Goal: Find specific page/section: Find specific page/section

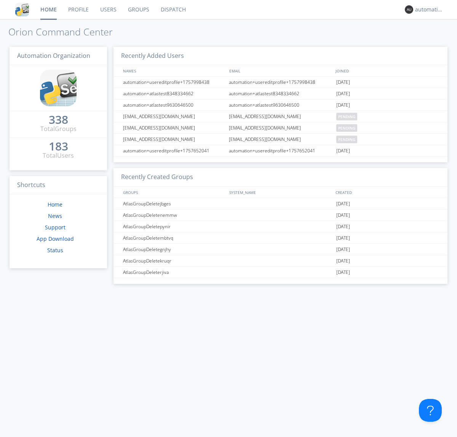
click at [173, 10] on link "Dispatch" at bounding box center [173, 9] width 37 height 19
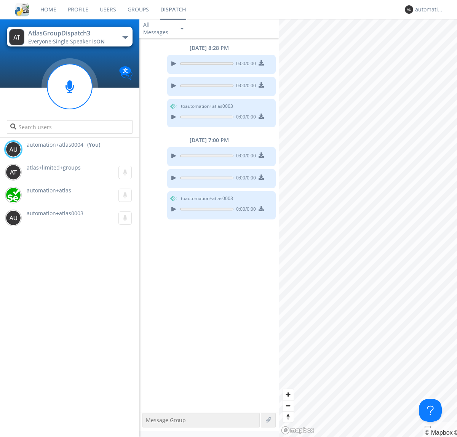
click at [125, 37] on div "button" at bounding box center [125, 37] width 6 height 3
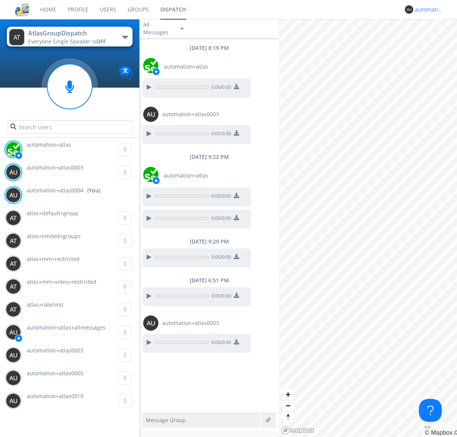
click at [427, 10] on div "automation+atlas0004" at bounding box center [429, 10] width 29 height 8
